Goal: Navigation & Orientation: Find specific page/section

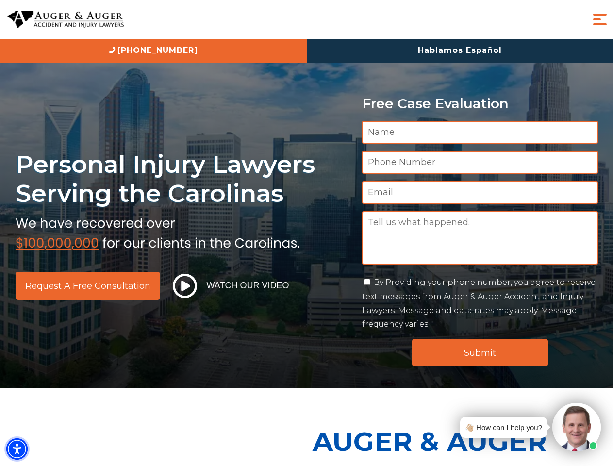
click at [17, 449] on img "Accessibility Menu" at bounding box center [16, 449] width 21 height 21
